Goal: Task Accomplishment & Management: Manage account settings

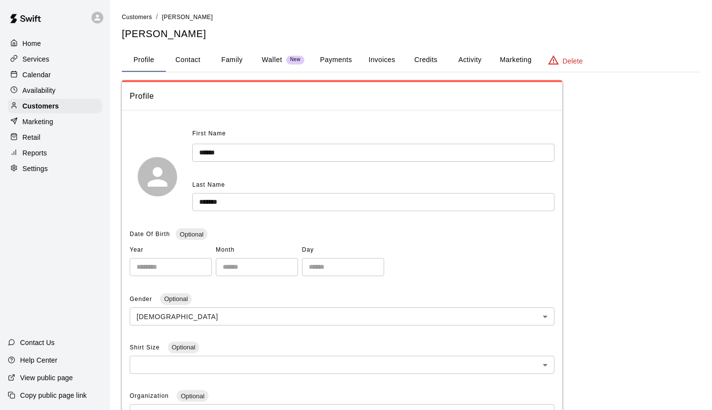
click at [33, 41] on p "Home" at bounding box center [32, 44] width 19 height 10
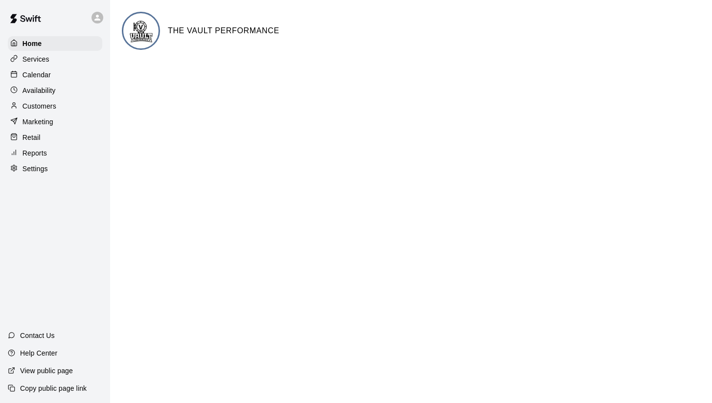
click at [592, 5] on main "THE VAULT PERFORMANCE" at bounding box center [411, 39] width 602 height 78
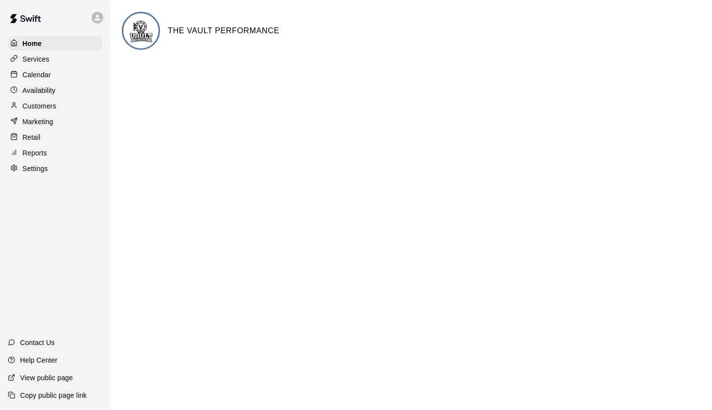
click at [50, 90] on p "Availability" at bounding box center [39, 91] width 33 height 10
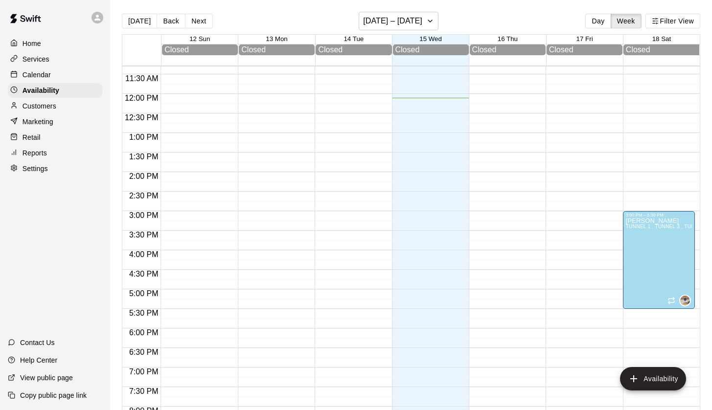
scroll to position [451, 0]
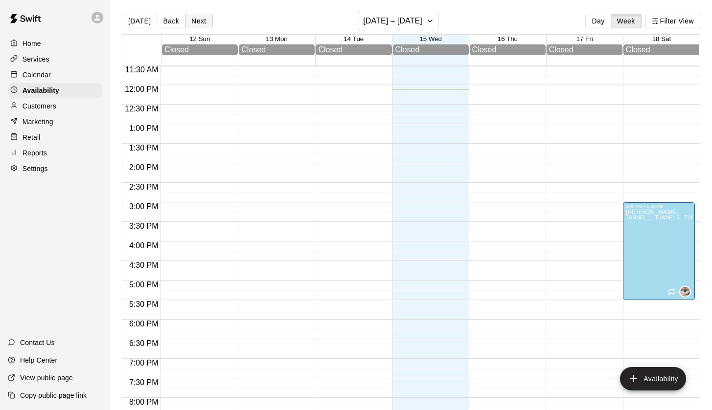
click at [198, 25] on button "Next" at bounding box center [198, 21] width 27 height 15
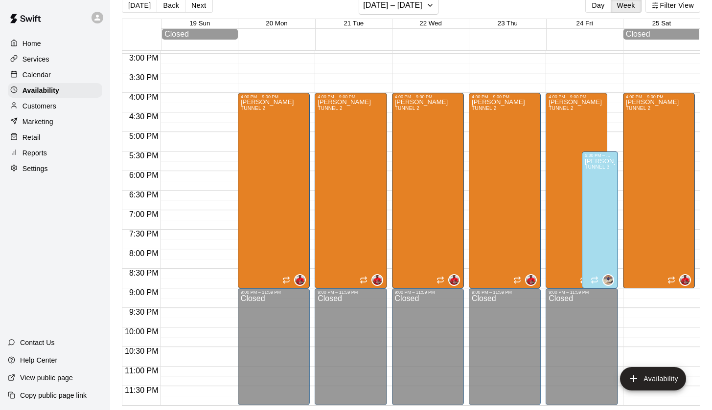
scroll to position [585, 0]
click at [192, 5] on button "Next" at bounding box center [198, 5] width 27 height 15
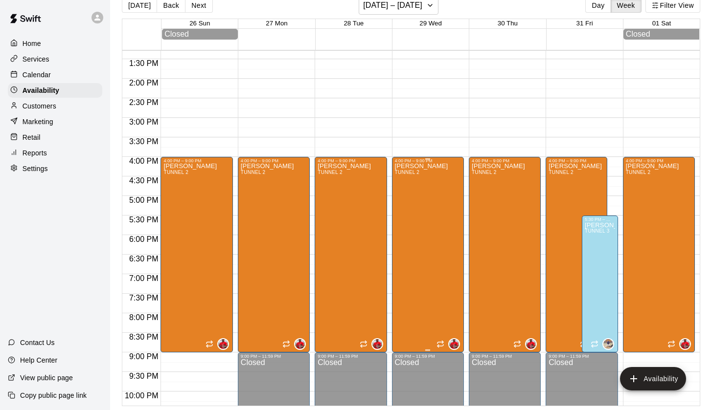
scroll to position [520, 0]
